Goal: Information Seeking & Learning: Understand process/instructions

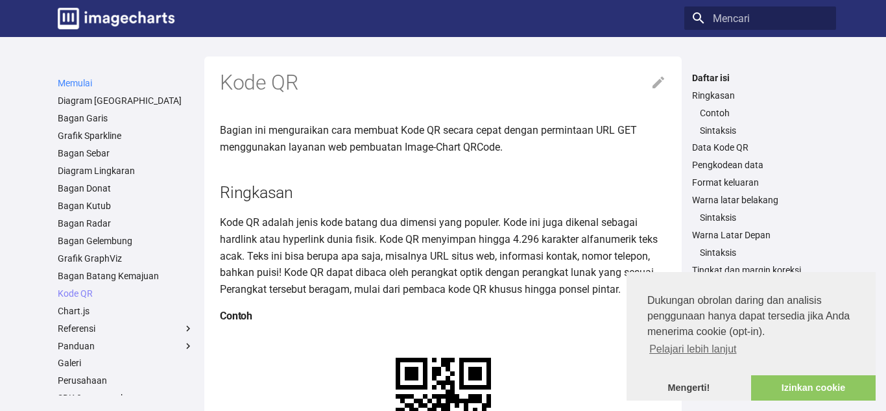
click at [67, 82] on font "Memulai" at bounding box center [75, 83] width 34 height 10
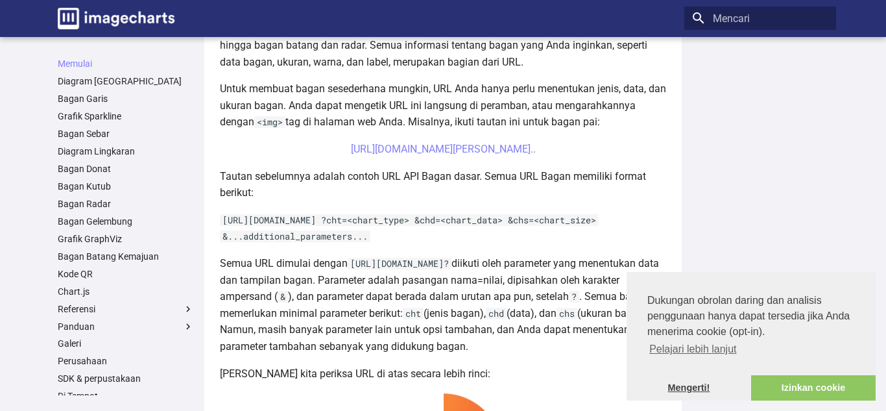
scroll to position [396, 0]
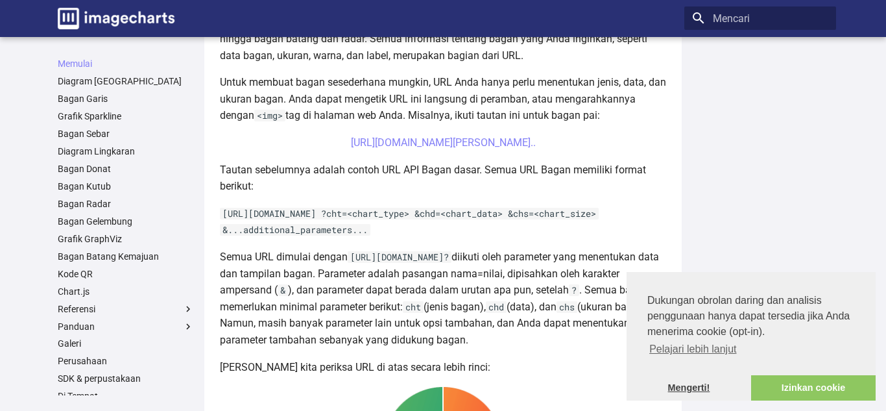
click at [687, 390] on font "Mengerti!" at bounding box center [689, 387] width 42 height 10
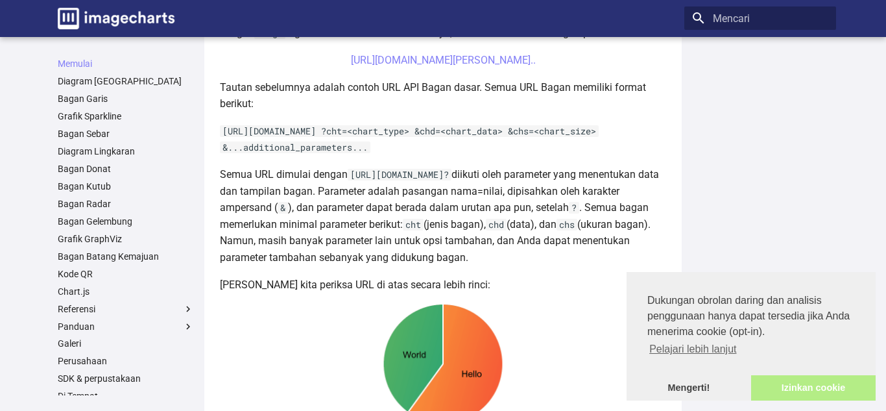
click at [799, 391] on font "Izinkan cookie" at bounding box center [814, 387] width 64 height 10
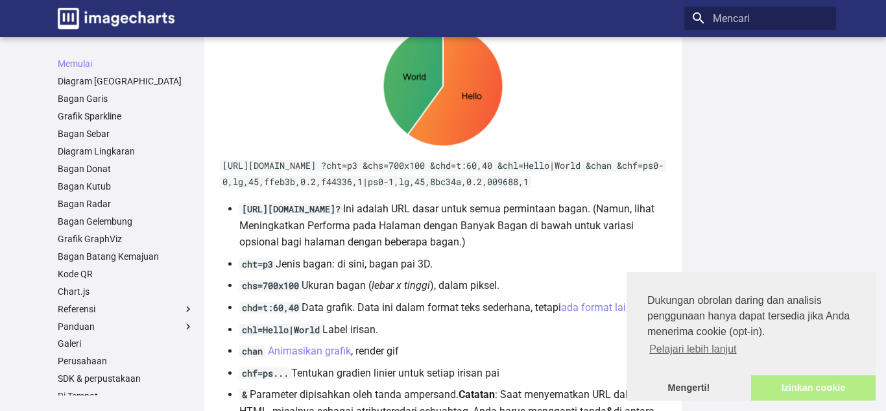
scroll to position [0, 0]
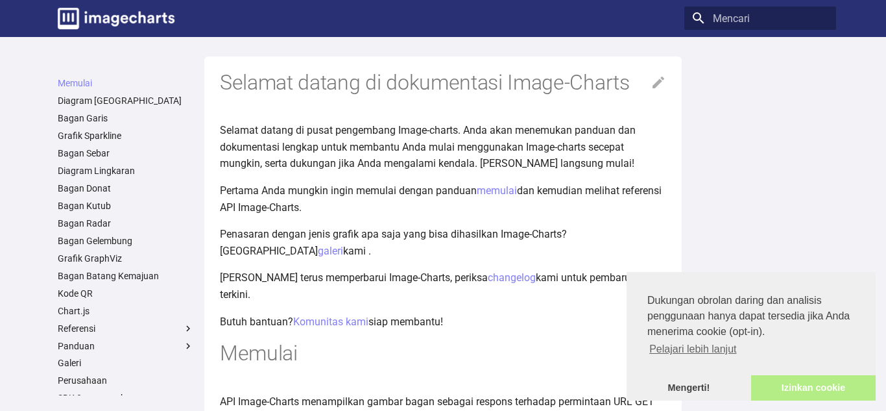
click at [817, 388] on font "Izinkan cookie" at bounding box center [814, 387] width 64 height 10
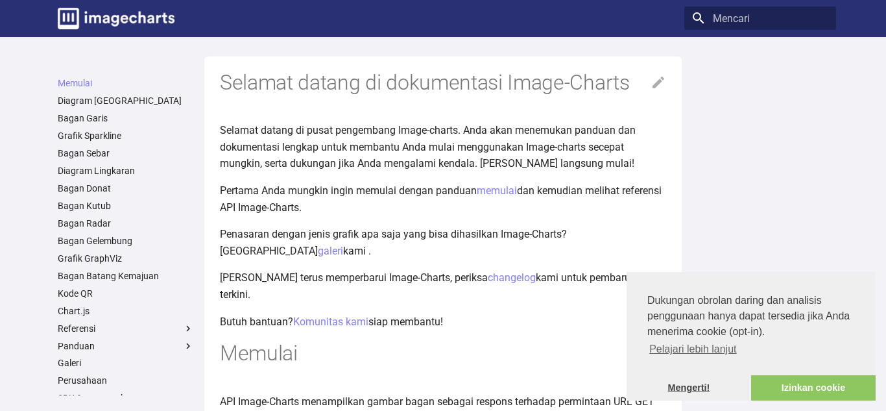
click at [694, 390] on font "Mengerti!" at bounding box center [689, 387] width 42 height 10
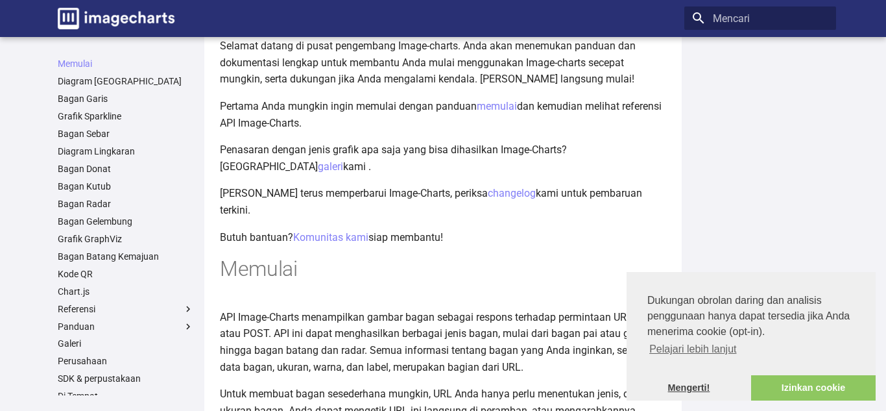
scroll to position [90, 0]
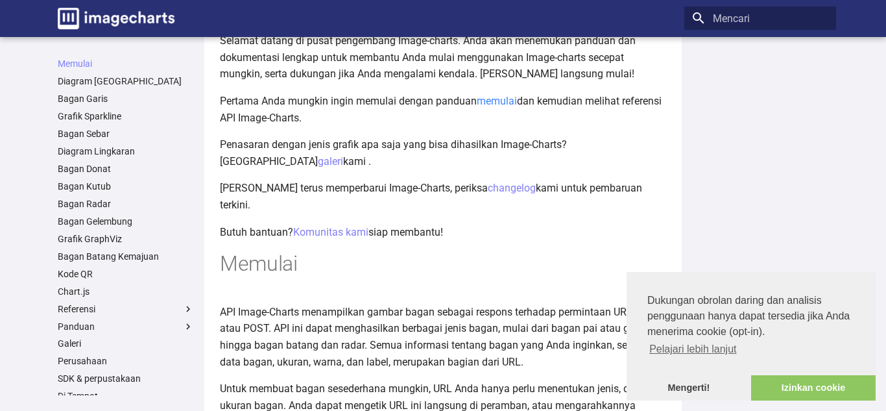
click at [495, 101] on font "memulai" at bounding box center [497, 101] width 40 height 12
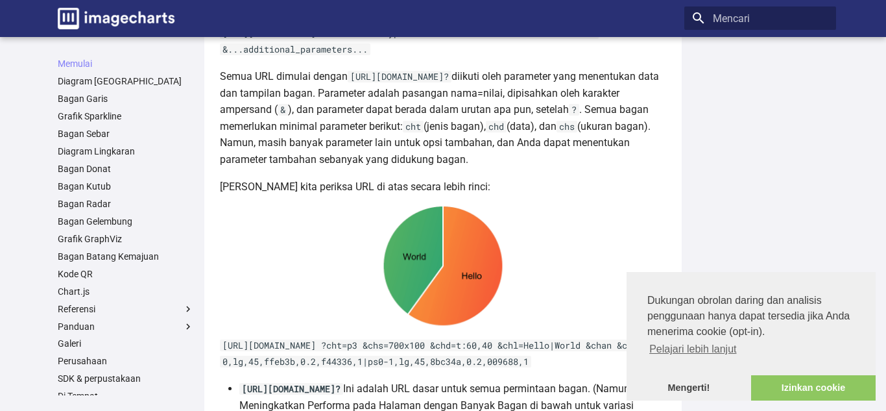
scroll to position [580, 0]
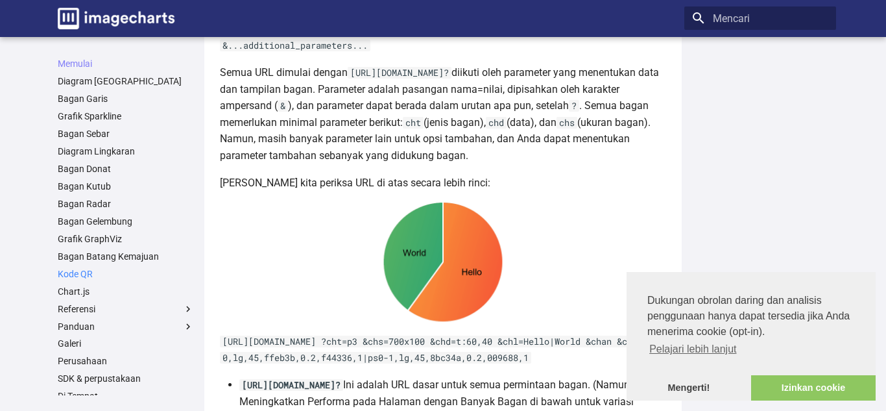
click at [83, 275] on font "Kode QR" at bounding box center [75, 274] width 35 height 10
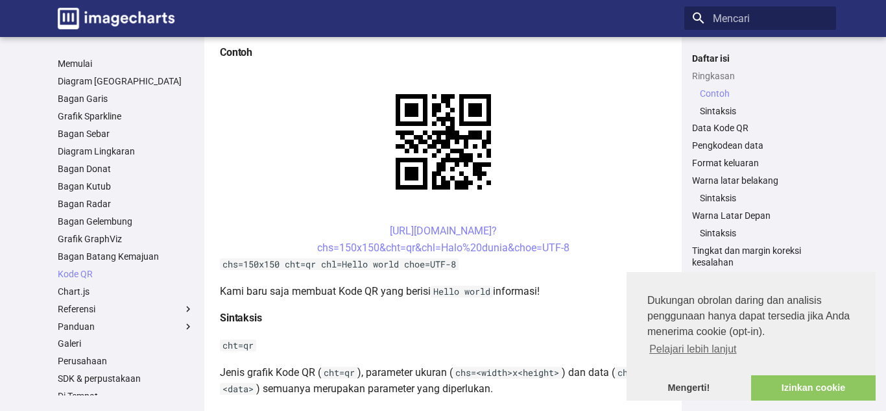
scroll to position [264, 0]
